Goal: Find specific page/section: Find specific page/section

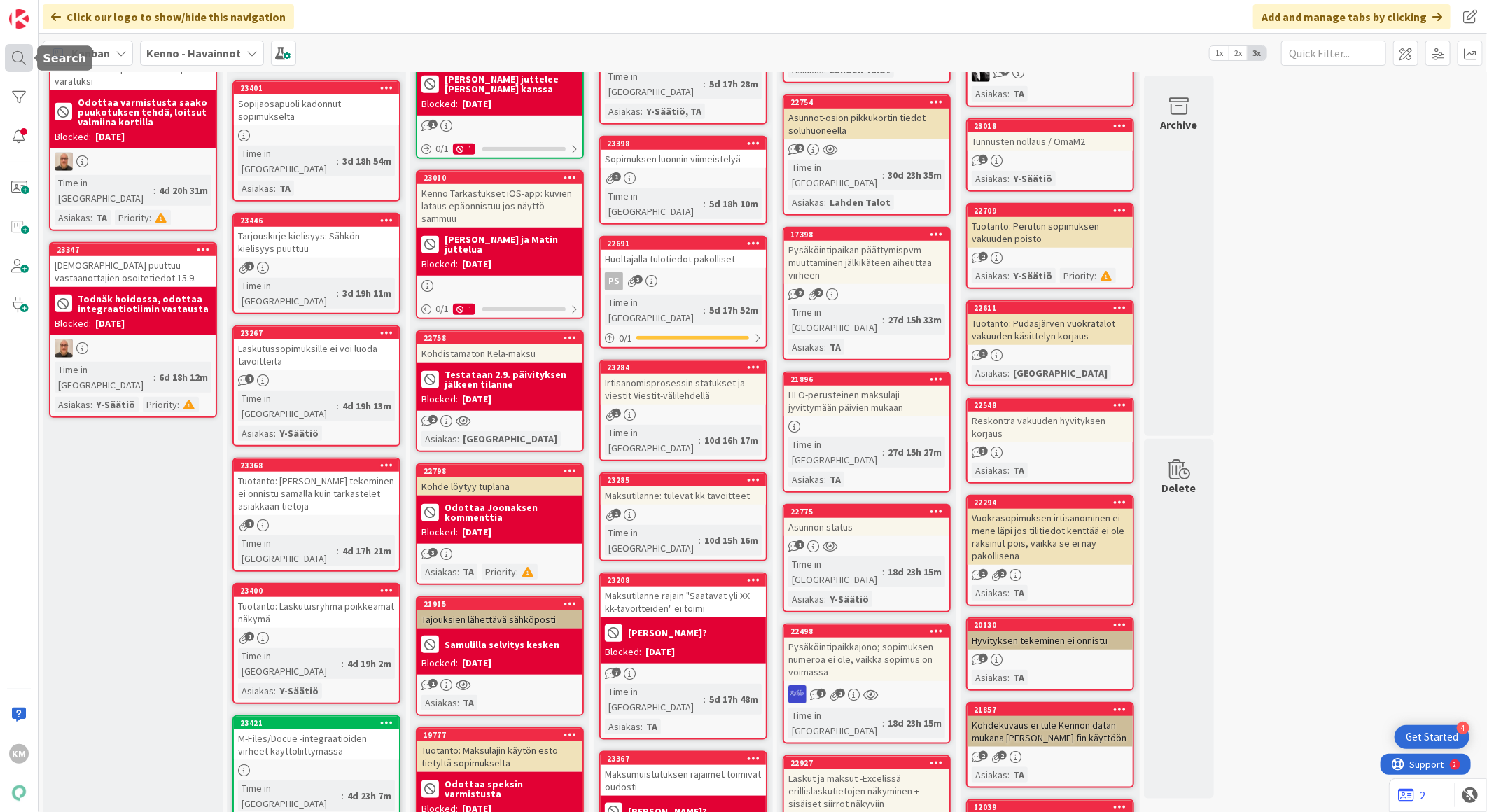
scroll to position [544, 0]
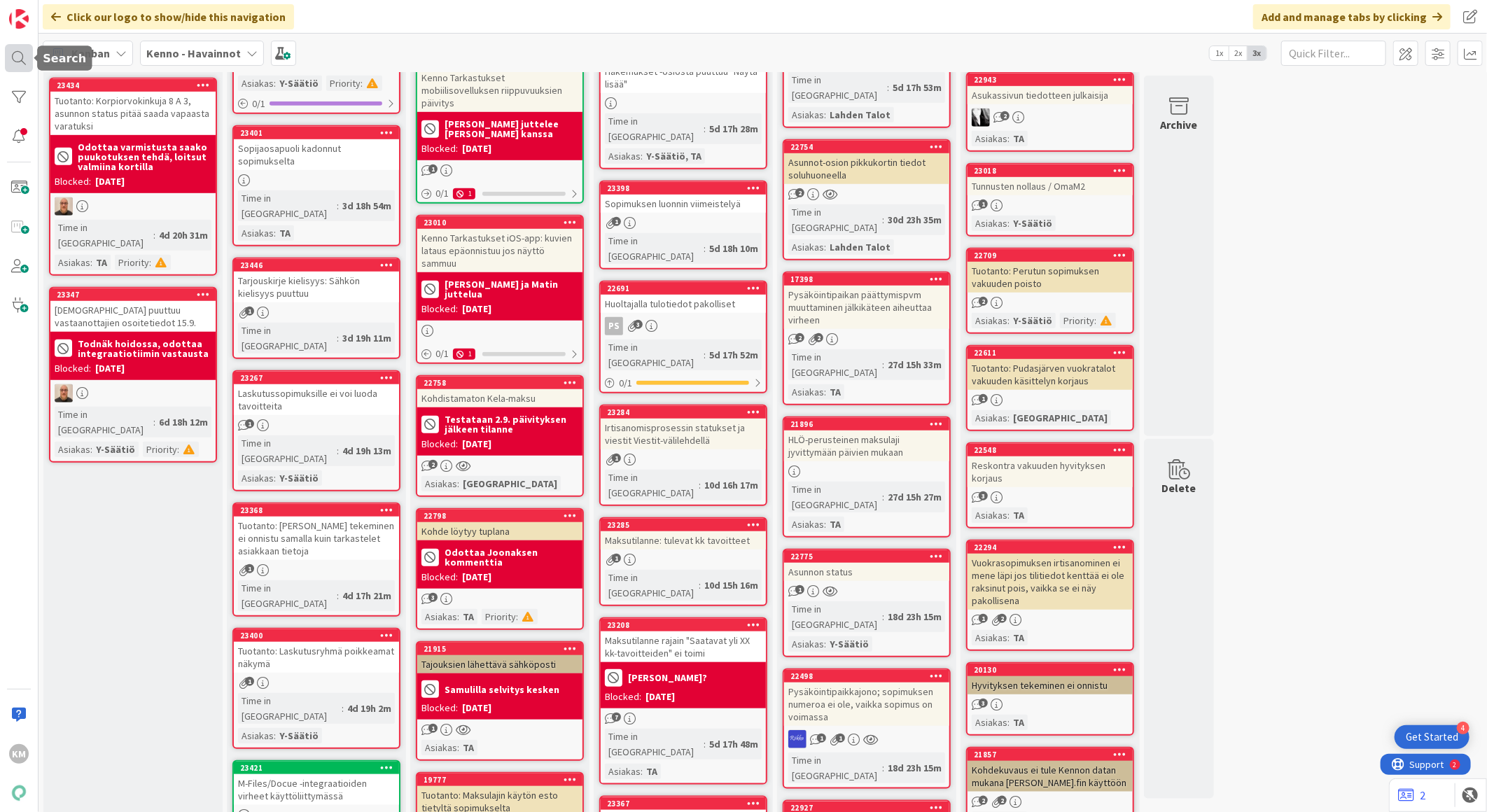
click at [12, 59] on div at bounding box center [19, 58] width 28 height 28
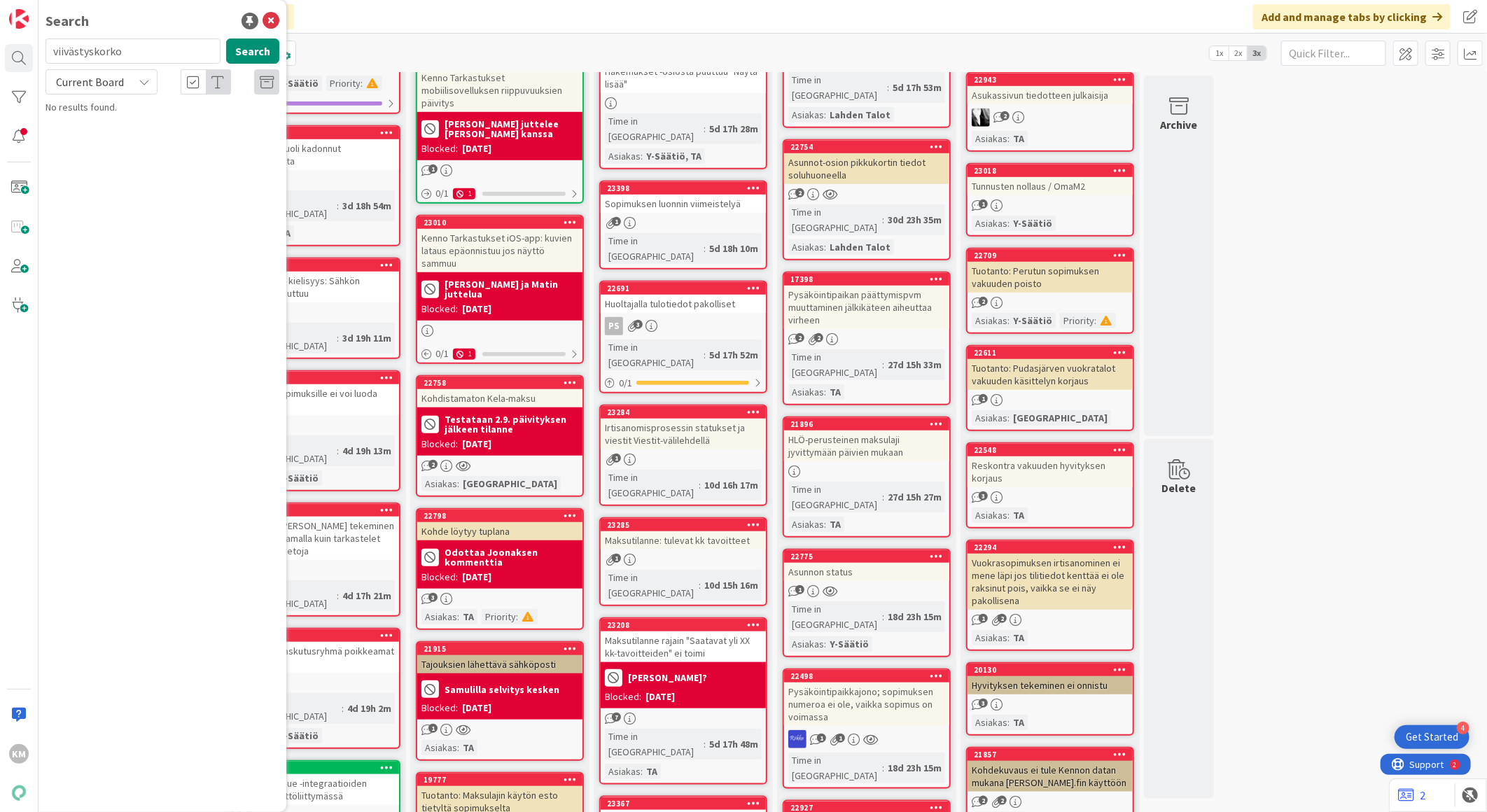
type input "viivästyskorko"
click at [149, 126] on mark "Viivästyskorko" at bounding box center [172, 124] width 67 height 15
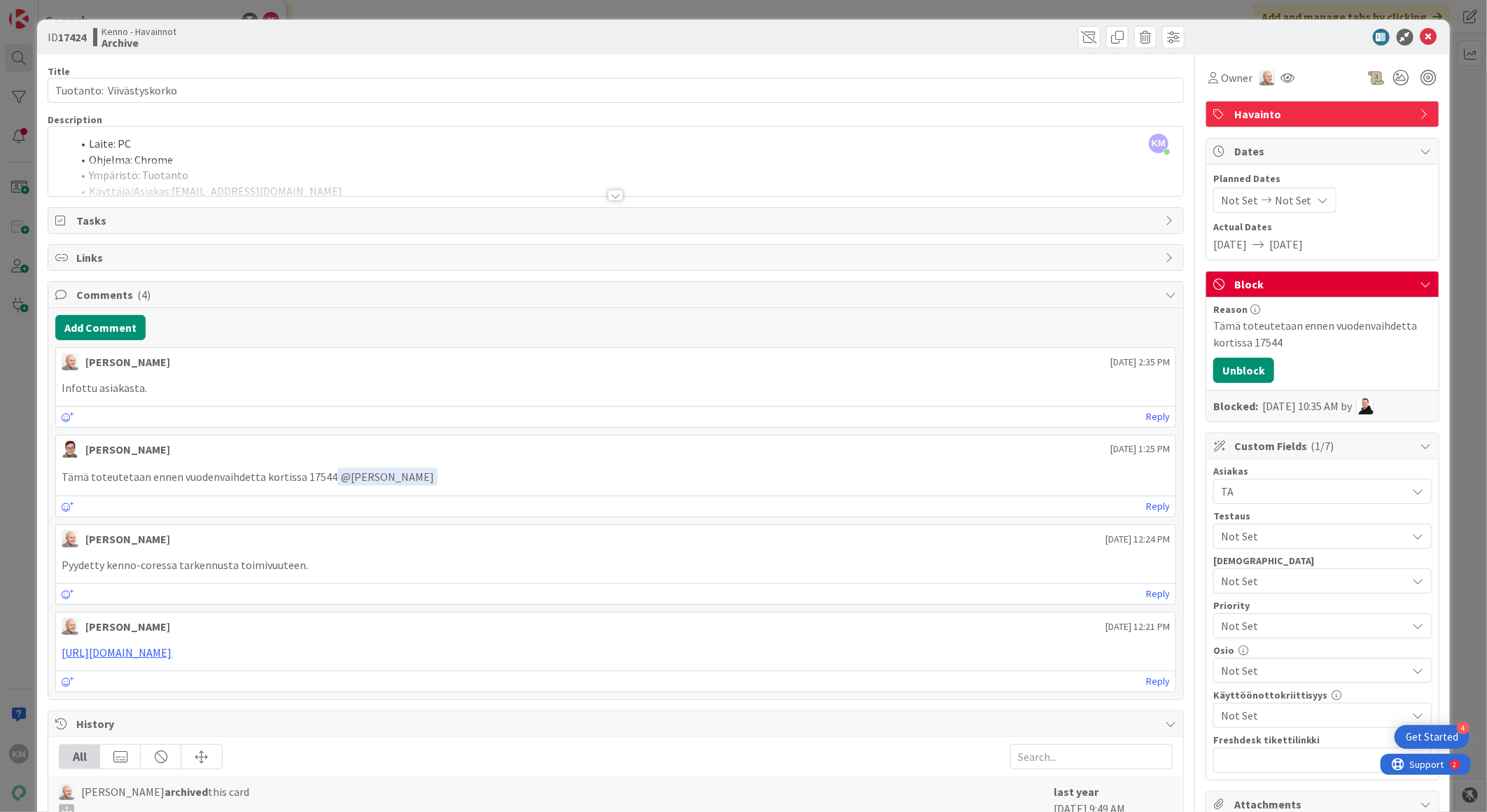
click at [612, 195] on div at bounding box center [615, 195] width 16 height 11
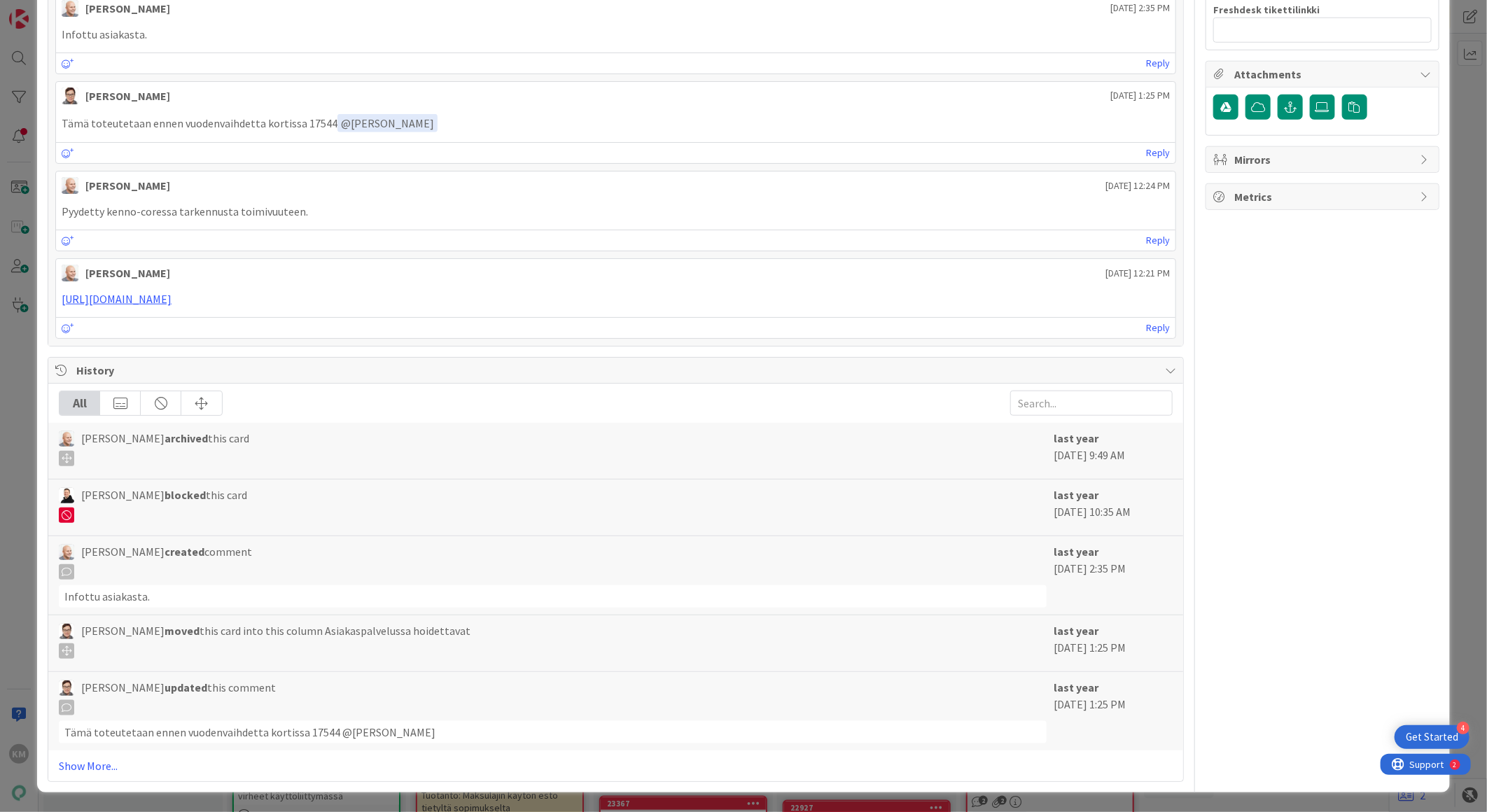
scroll to position [856, 0]
click at [309, 133] on p "Tämä toteutetaan ennen vuodenvaihdetta kortissa 17544 ﻿ @ [PERSON_NAME] ﻿" at bounding box center [616, 123] width 1108 height 19
copy p "17544"
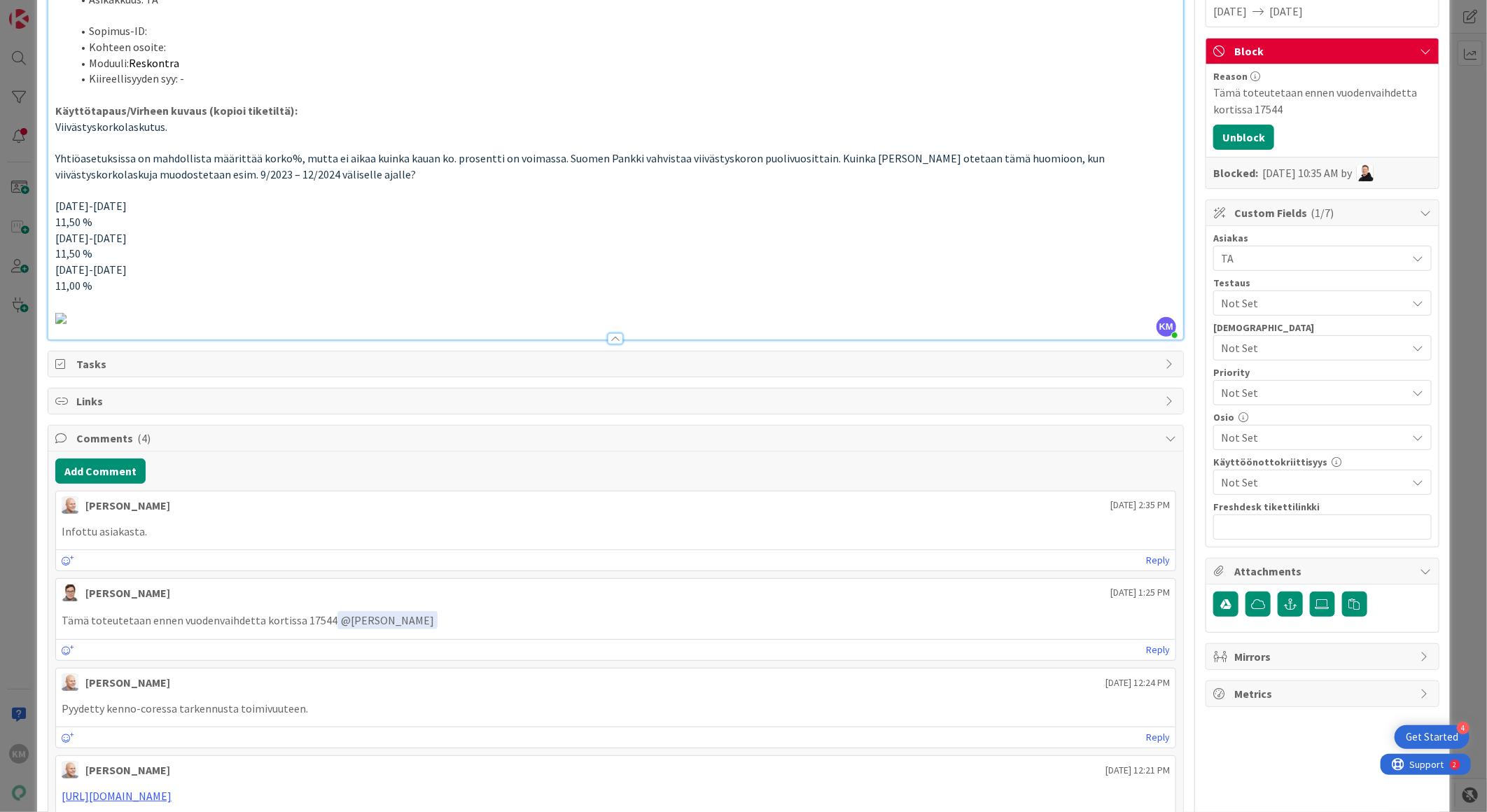
scroll to position [0, 0]
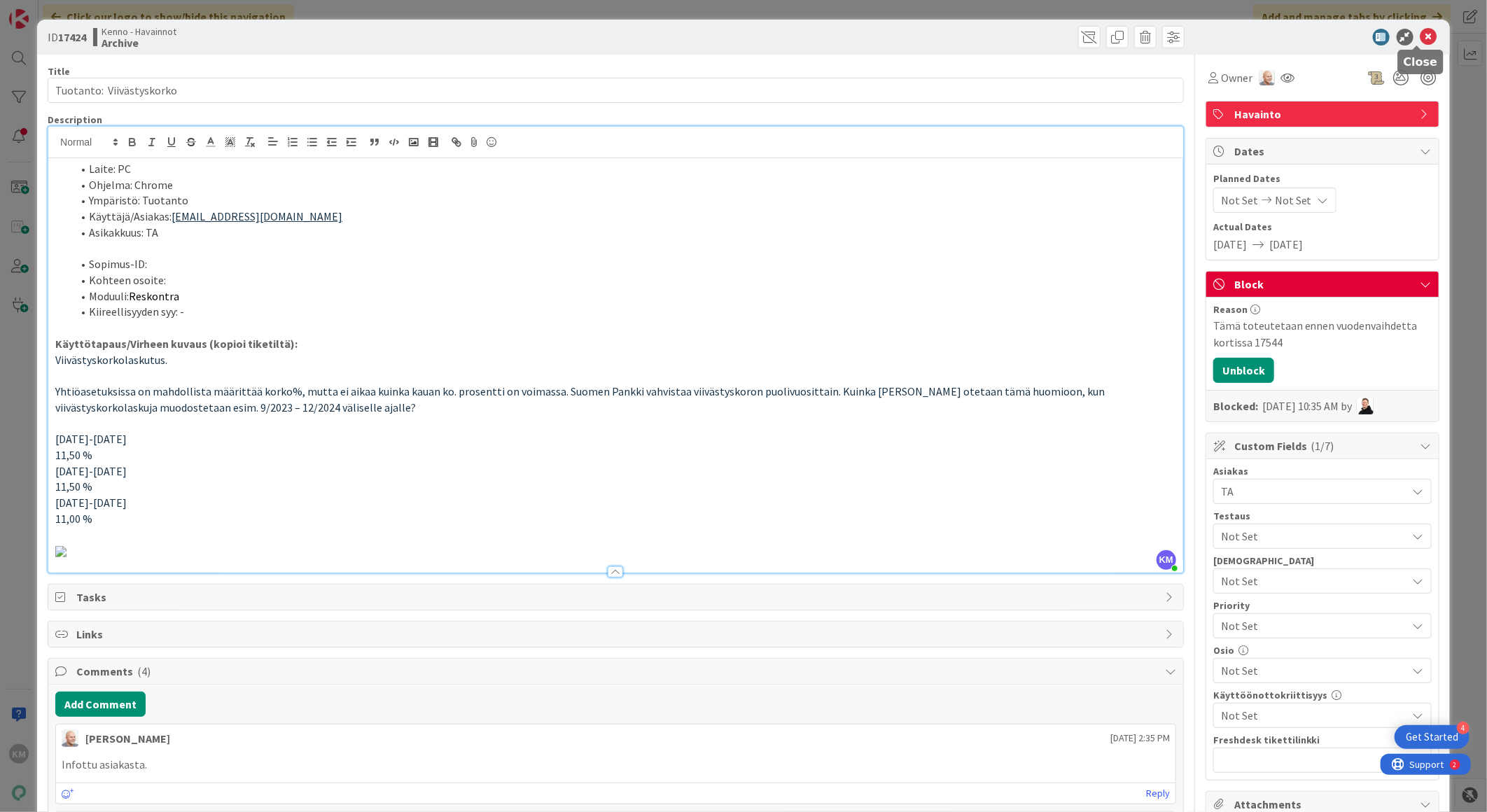
click at [1423, 35] on icon at bounding box center [1429, 37] width 16 height 16
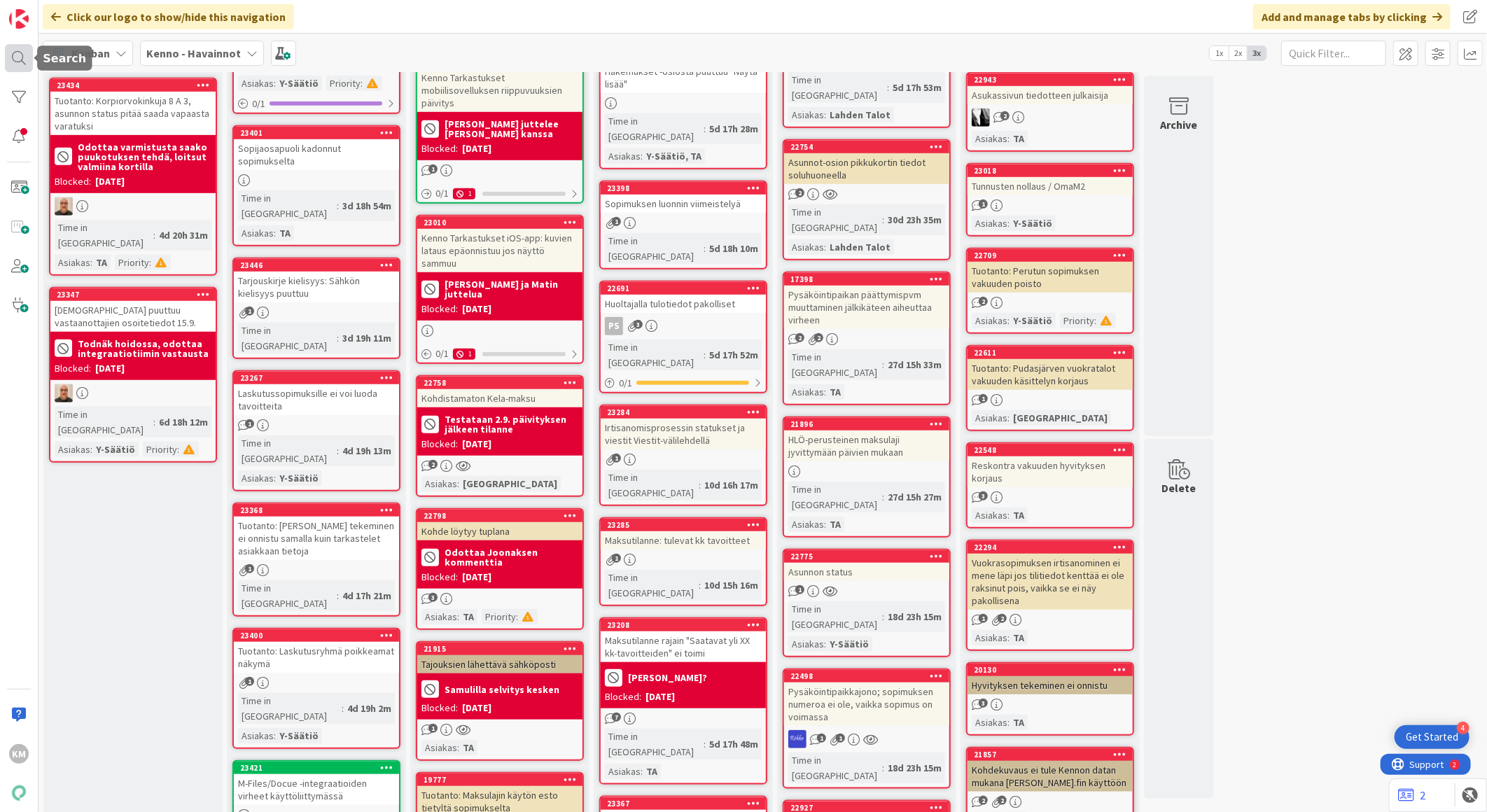
click at [23, 57] on div at bounding box center [19, 58] width 28 height 28
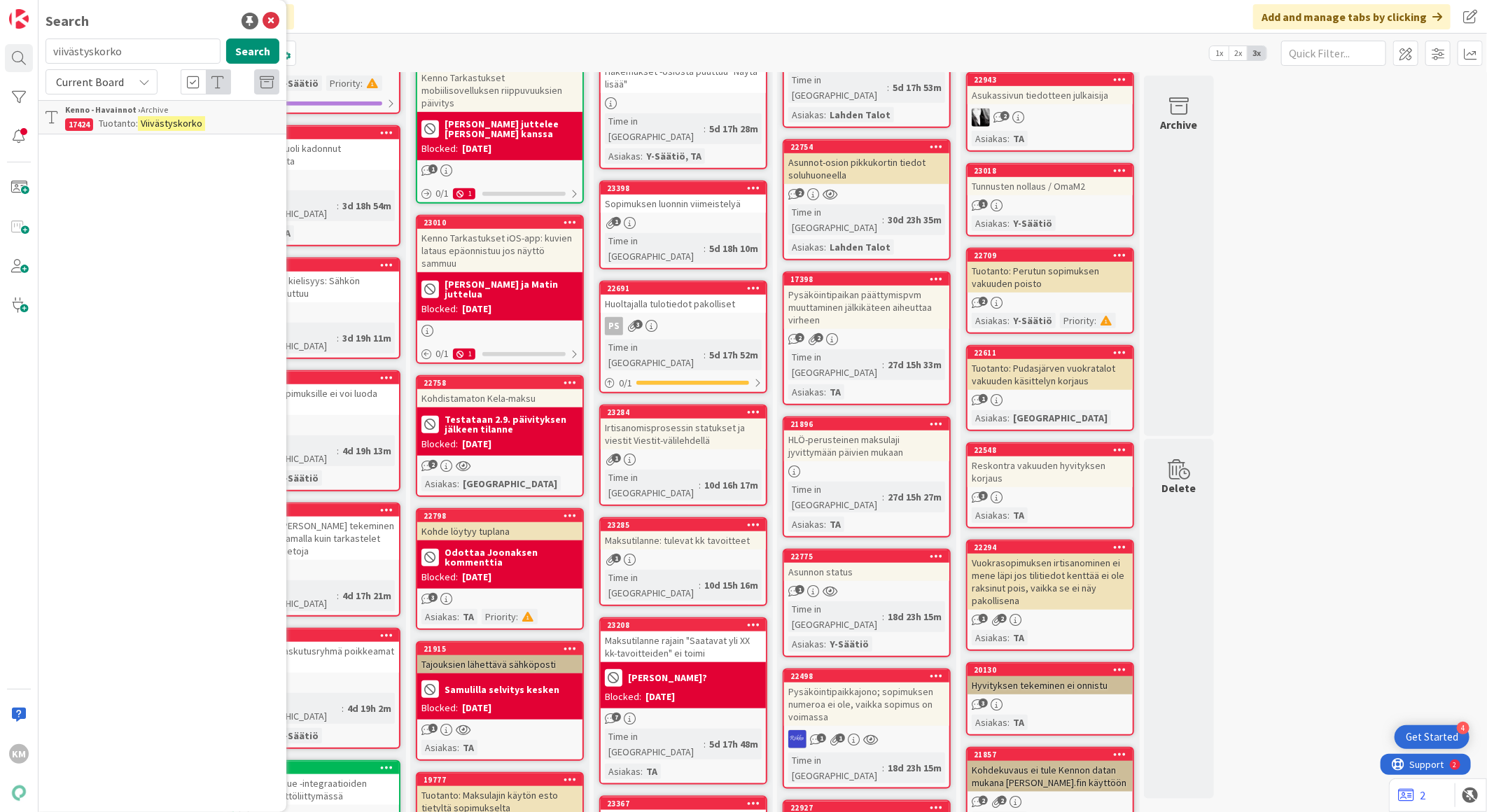
drag, startPoint x: 154, startPoint y: 47, endPoint x: 165, endPoint y: 59, distance: 16.3
click at [0, 37] on html "4 Get Started KM Search viivästyskorko Search Current Board Kenno - Havainnot ›…" at bounding box center [743, 406] width 1487 height 812
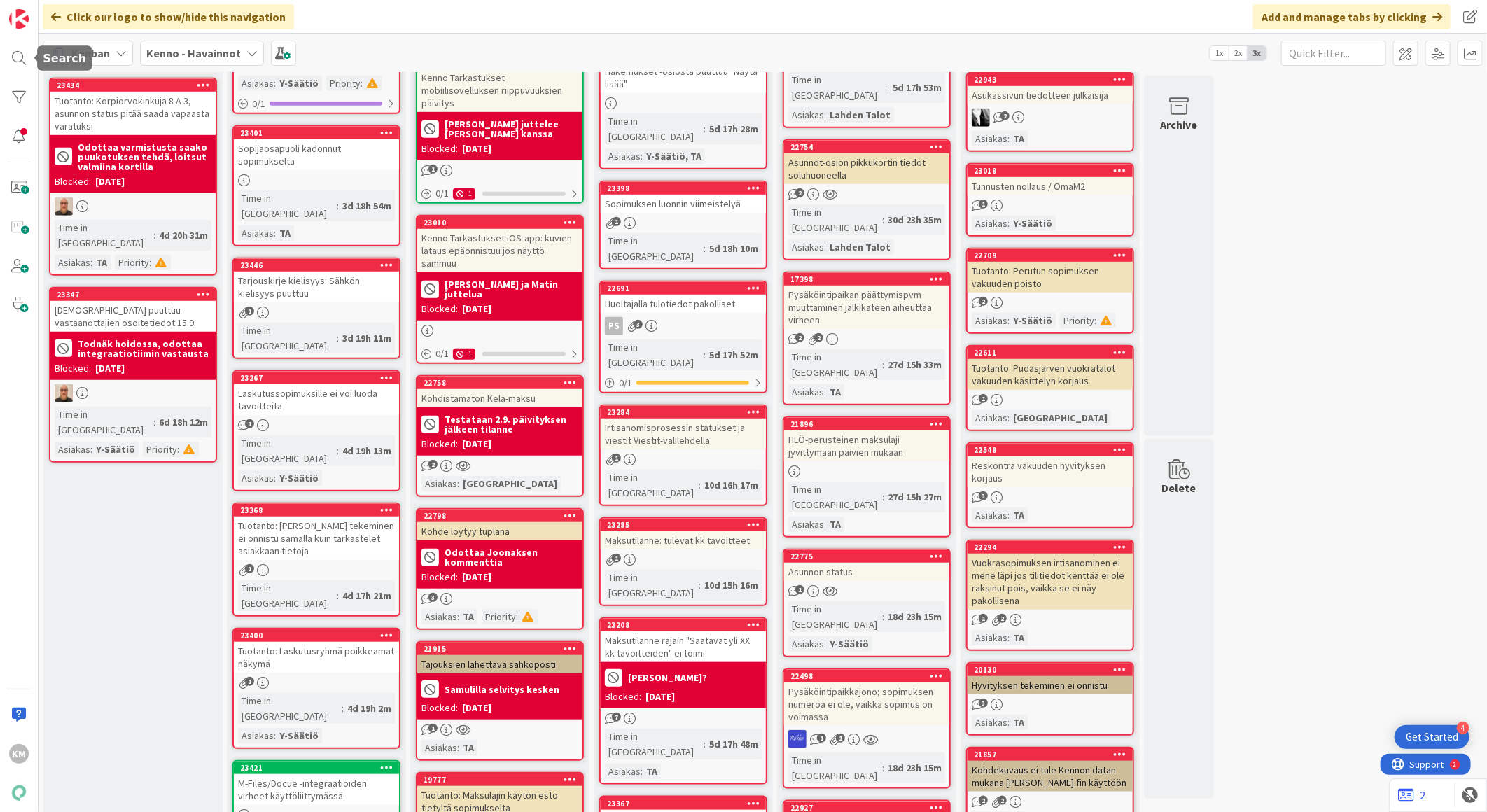
drag, startPoint x: 17, startPoint y: 62, endPoint x: 68, endPoint y: 69, distance: 51.5
click at [21, 62] on div at bounding box center [19, 58] width 28 height 28
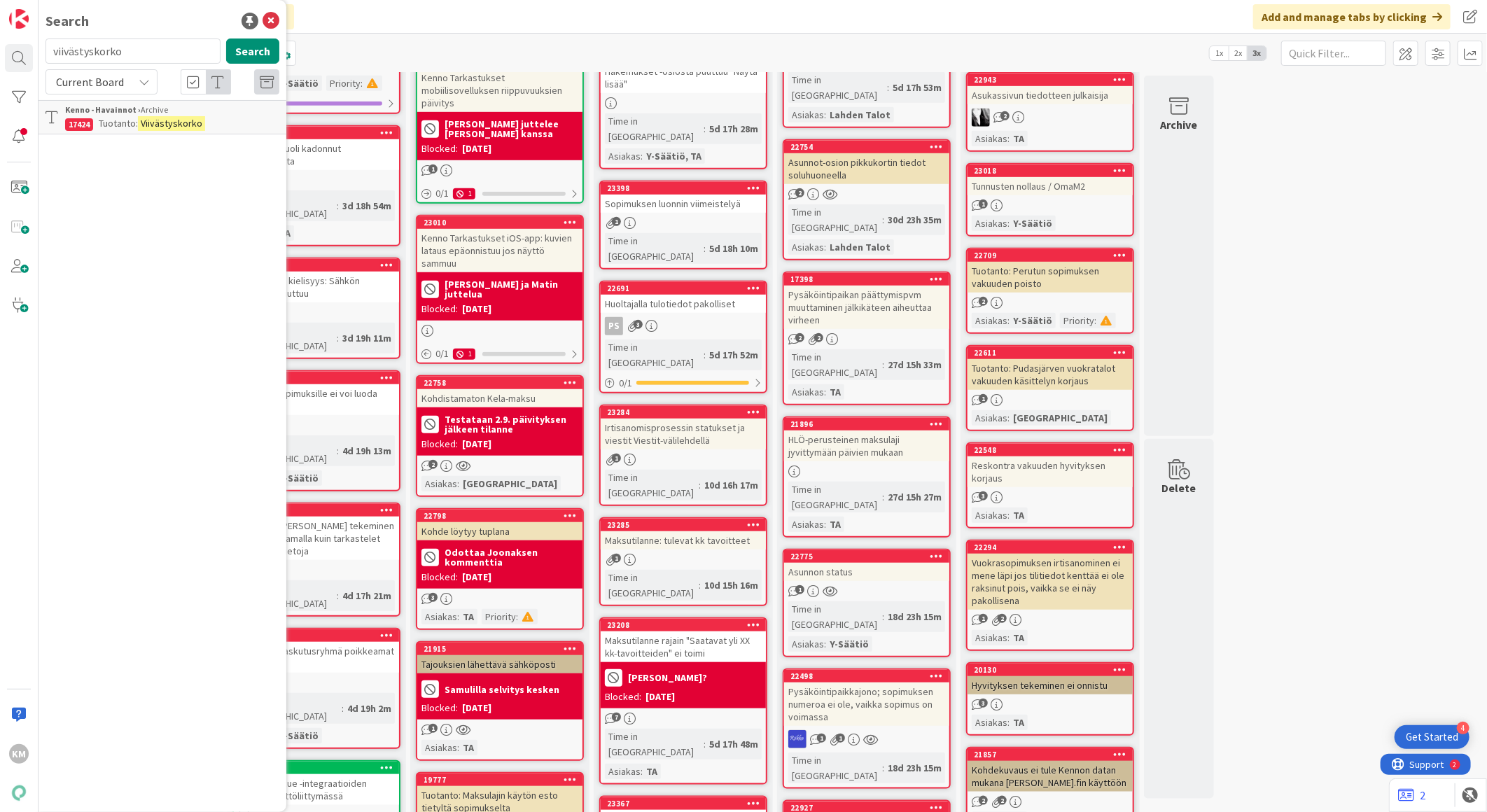
drag, startPoint x: 133, startPoint y: 51, endPoint x: 50, endPoint y: 46, distance: 83.2
click at [50, 46] on input "viivästyskorko" at bounding box center [132, 51] width 175 height 25
click at [255, 49] on button "Search" at bounding box center [252, 51] width 53 height 25
type input "17544"
click at [108, 50] on input "17544" at bounding box center [132, 51] width 175 height 25
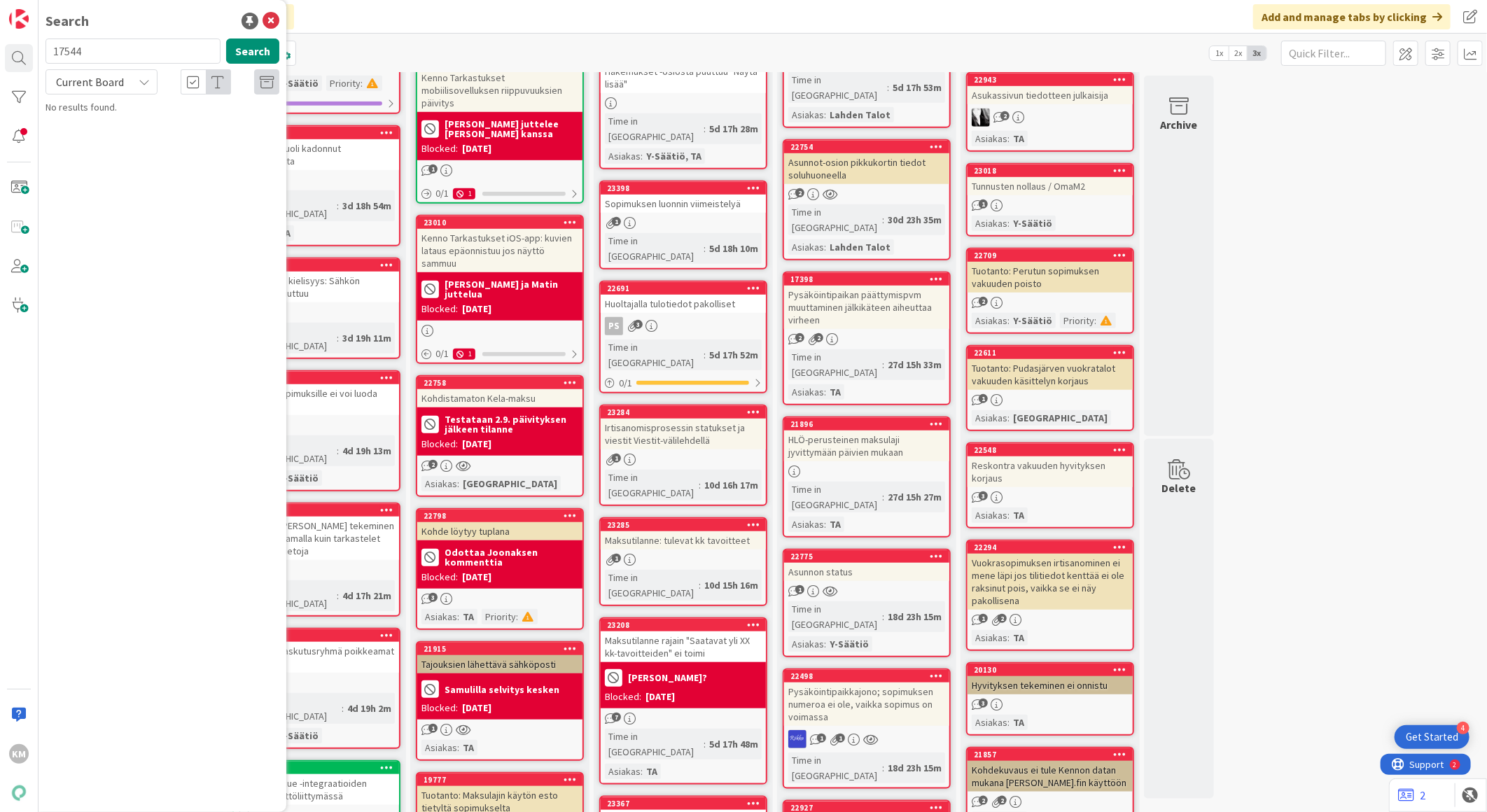
click at [145, 85] on icon at bounding box center [145, 82] width 11 height 11
click at [117, 141] on span "All Boards" at bounding box center [126, 140] width 145 height 21
click at [217, 129] on p "Korkoprosenttien historian [PERSON_NAME]" at bounding box center [172, 131] width 214 height 30
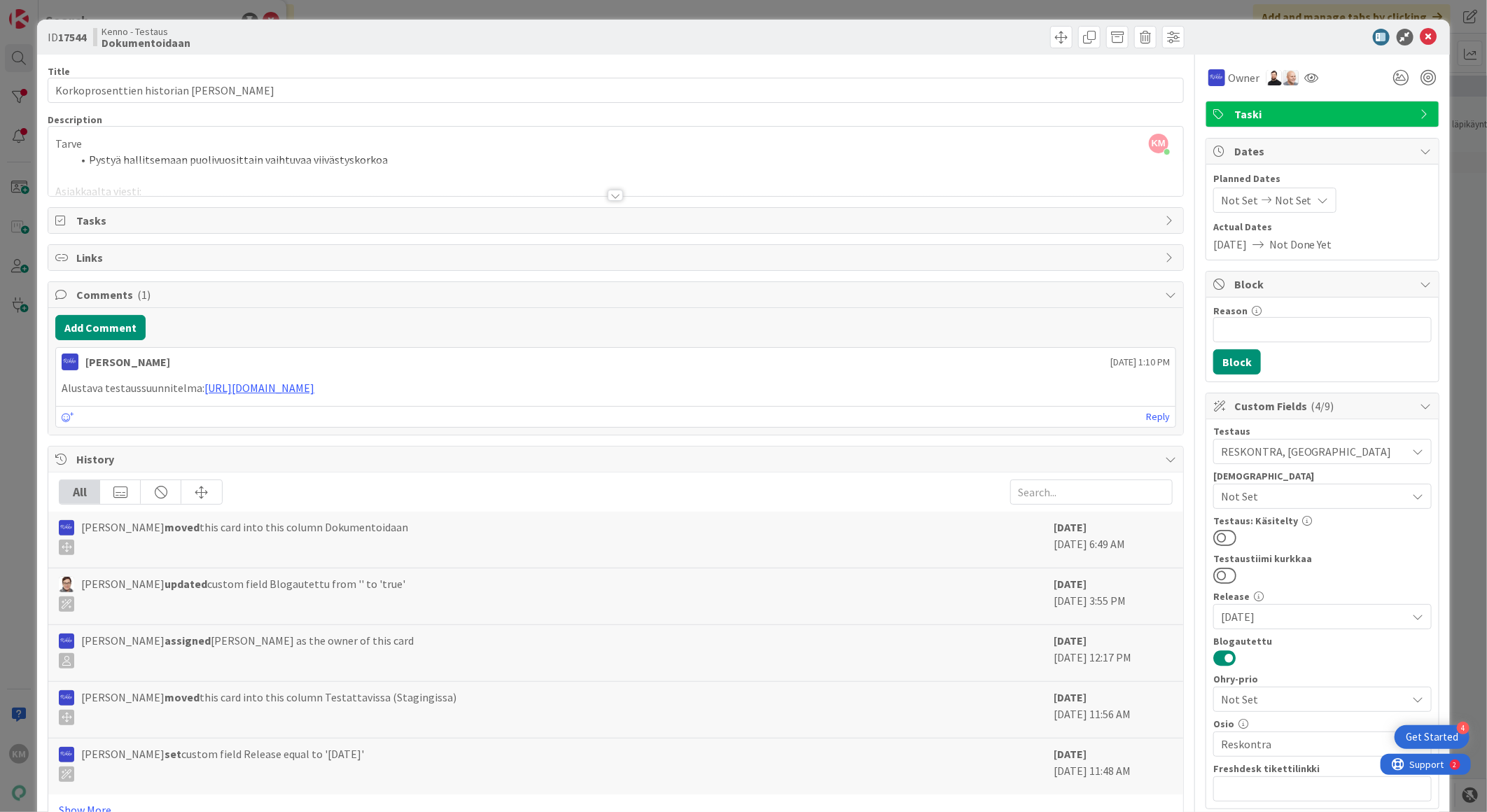
click at [608, 198] on div at bounding box center [615, 195] width 16 height 11
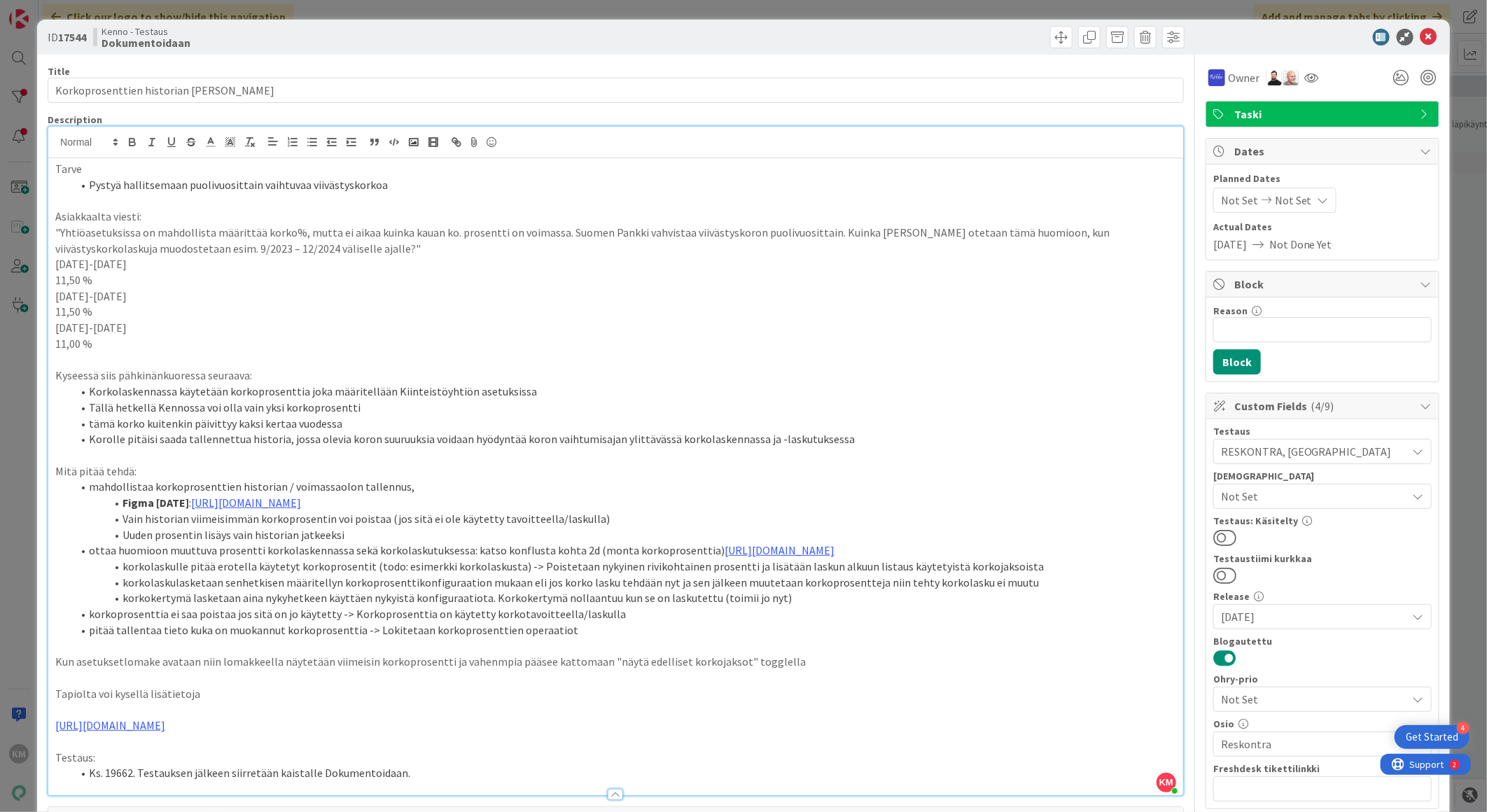
click at [74, 30] on b "17544" at bounding box center [72, 37] width 28 height 14
copy b "17544"
